Goal: Book appointment/travel/reservation

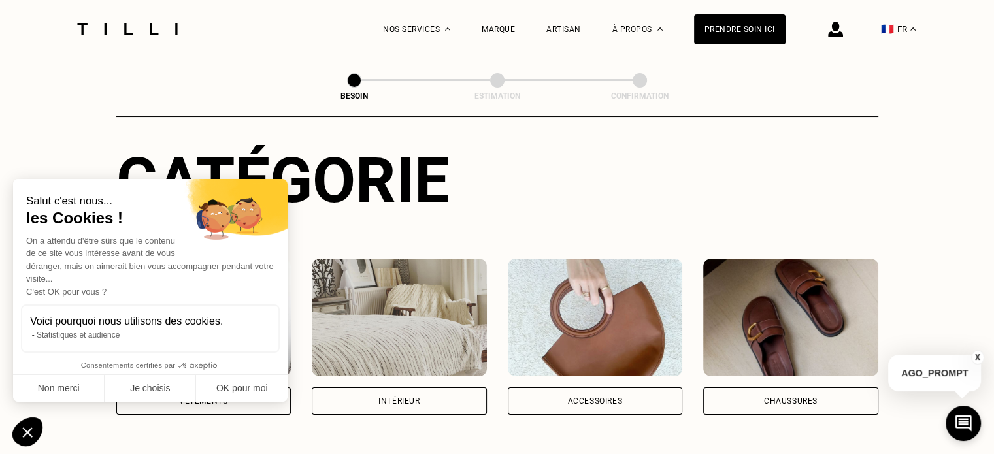
scroll to position [196, 0]
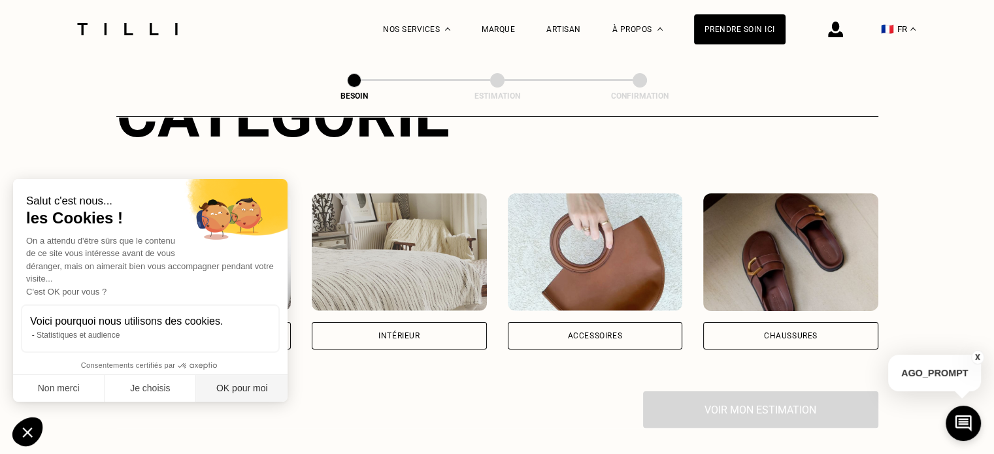
click at [261, 376] on button "OK pour moi" at bounding box center [241, 388] width 91 height 27
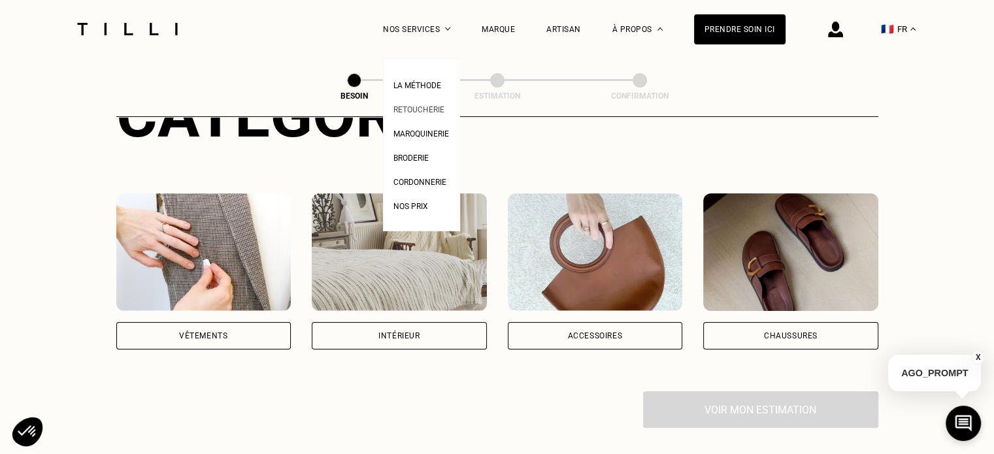
click at [423, 103] on link "Retoucherie" at bounding box center [418, 108] width 51 height 14
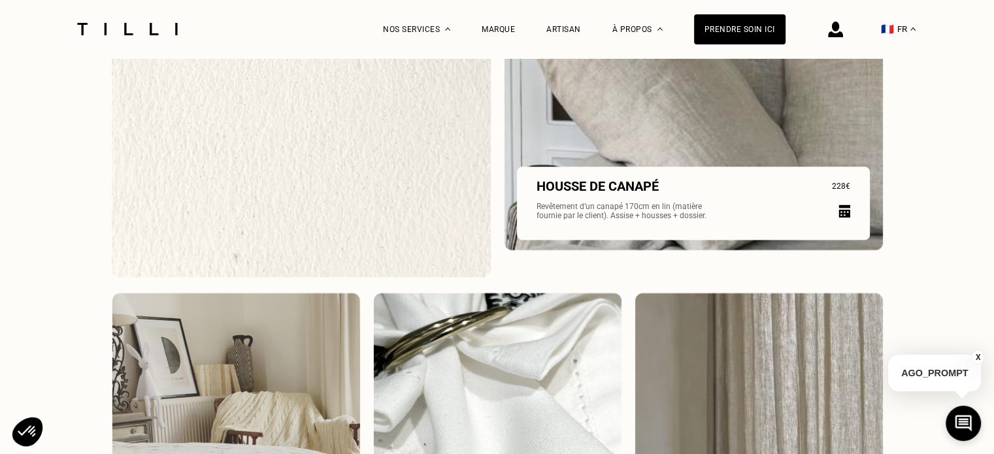
scroll to position [1698, 0]
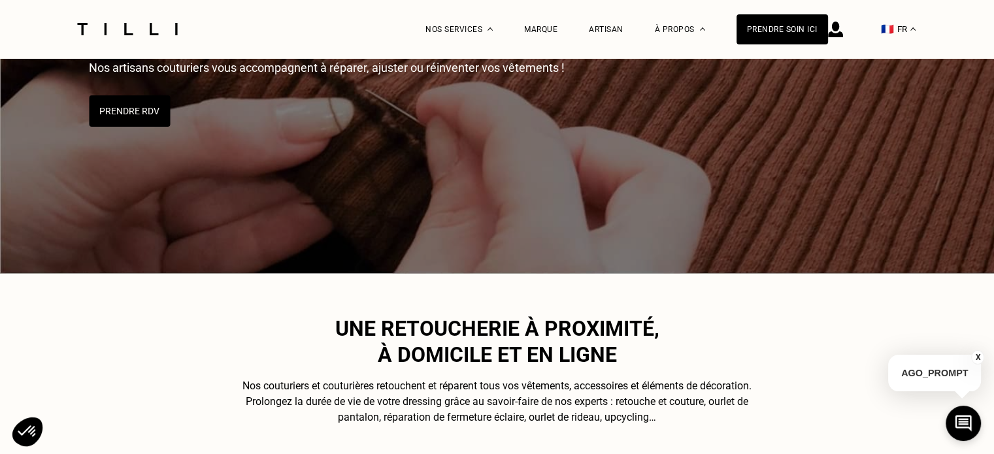
scroll to position [2892, 0]
